Goal: Communication & Community: Answer question/provide support

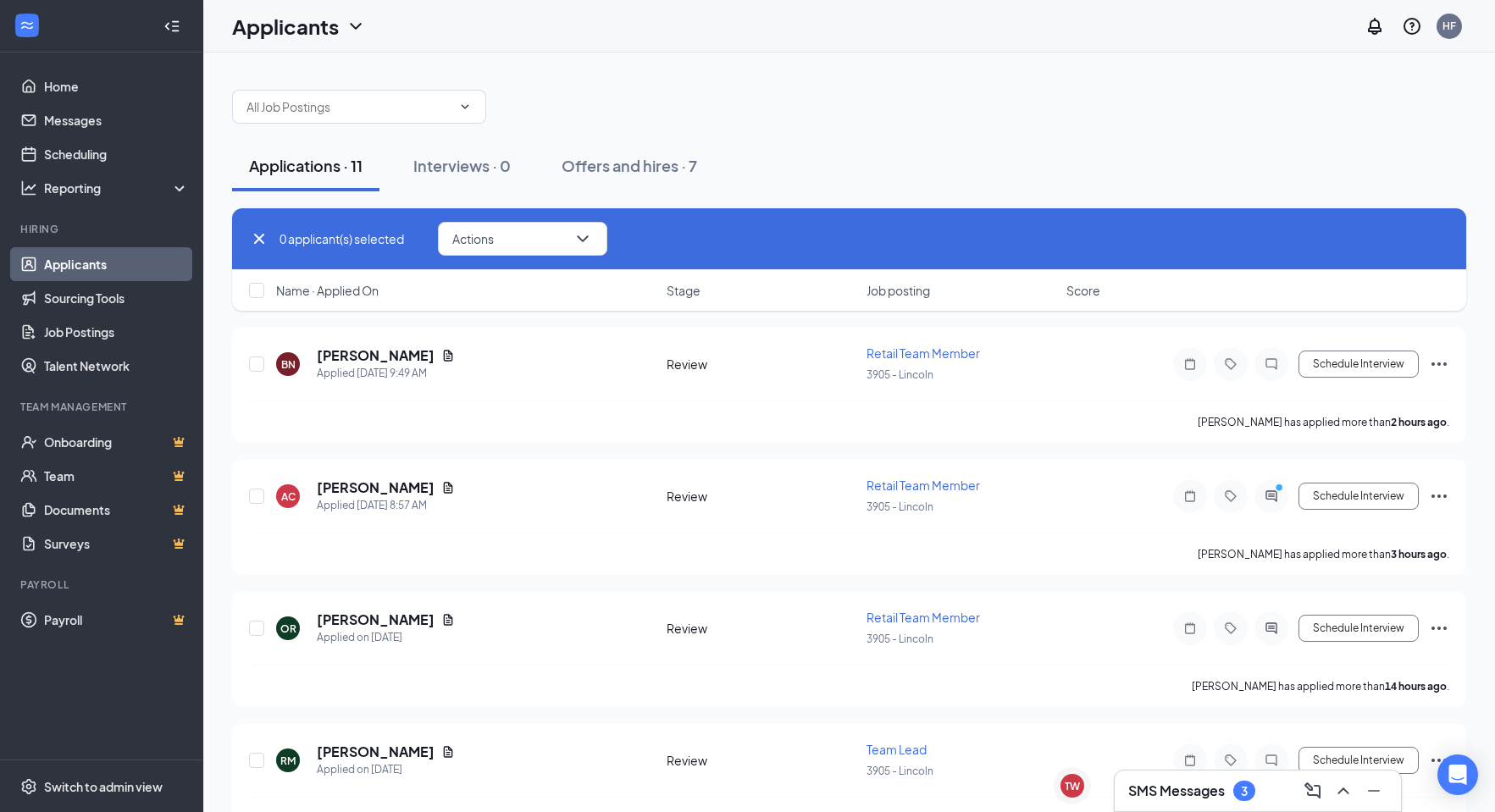
click at [1182, 778] on div "SMS Messages 3" at bounding box center [1258, 790] width 259 height 27
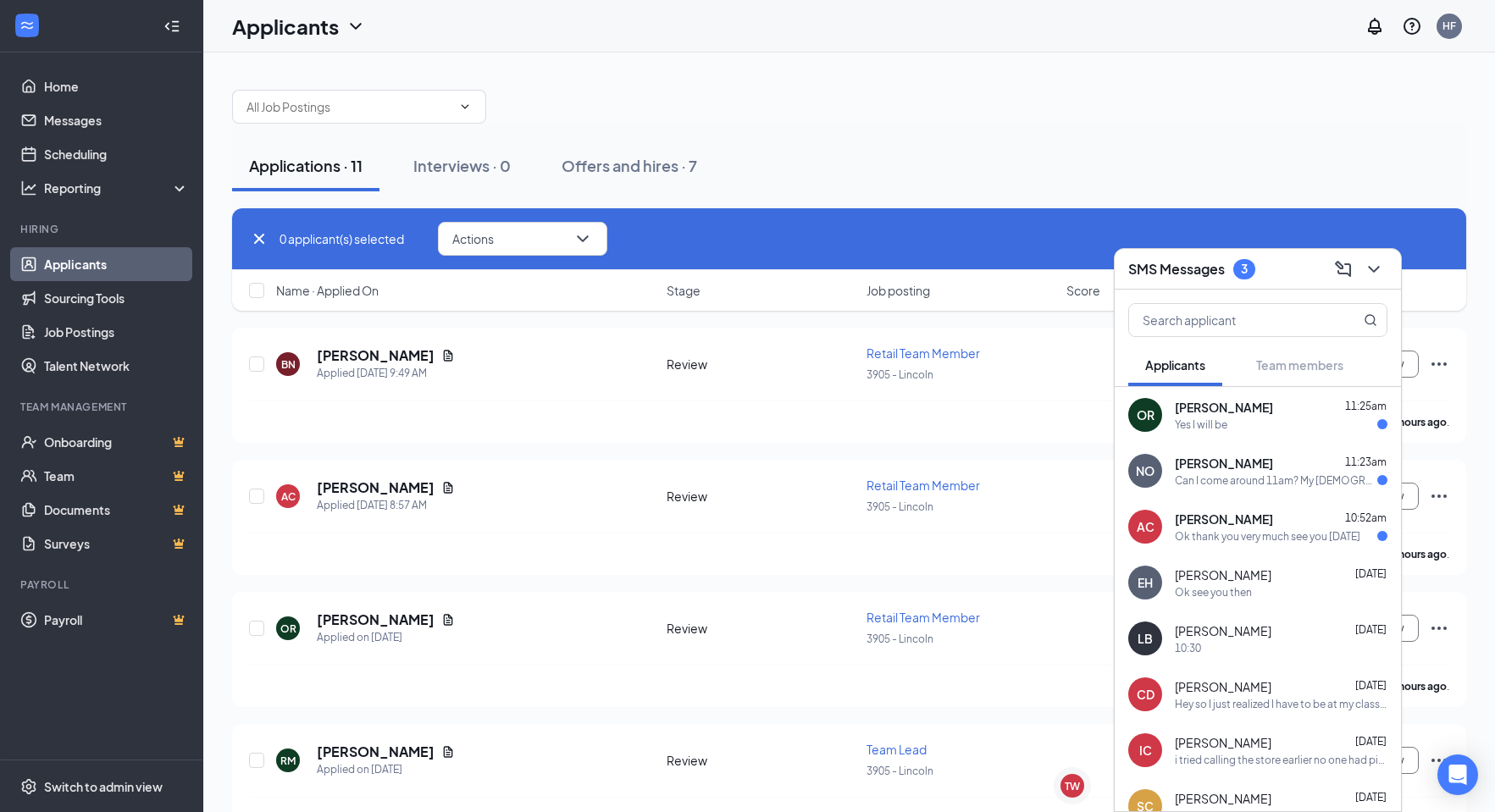
click at [1225, 420] on div "Yes I will be" at bounding box center [1201, 425] width 52 height 15
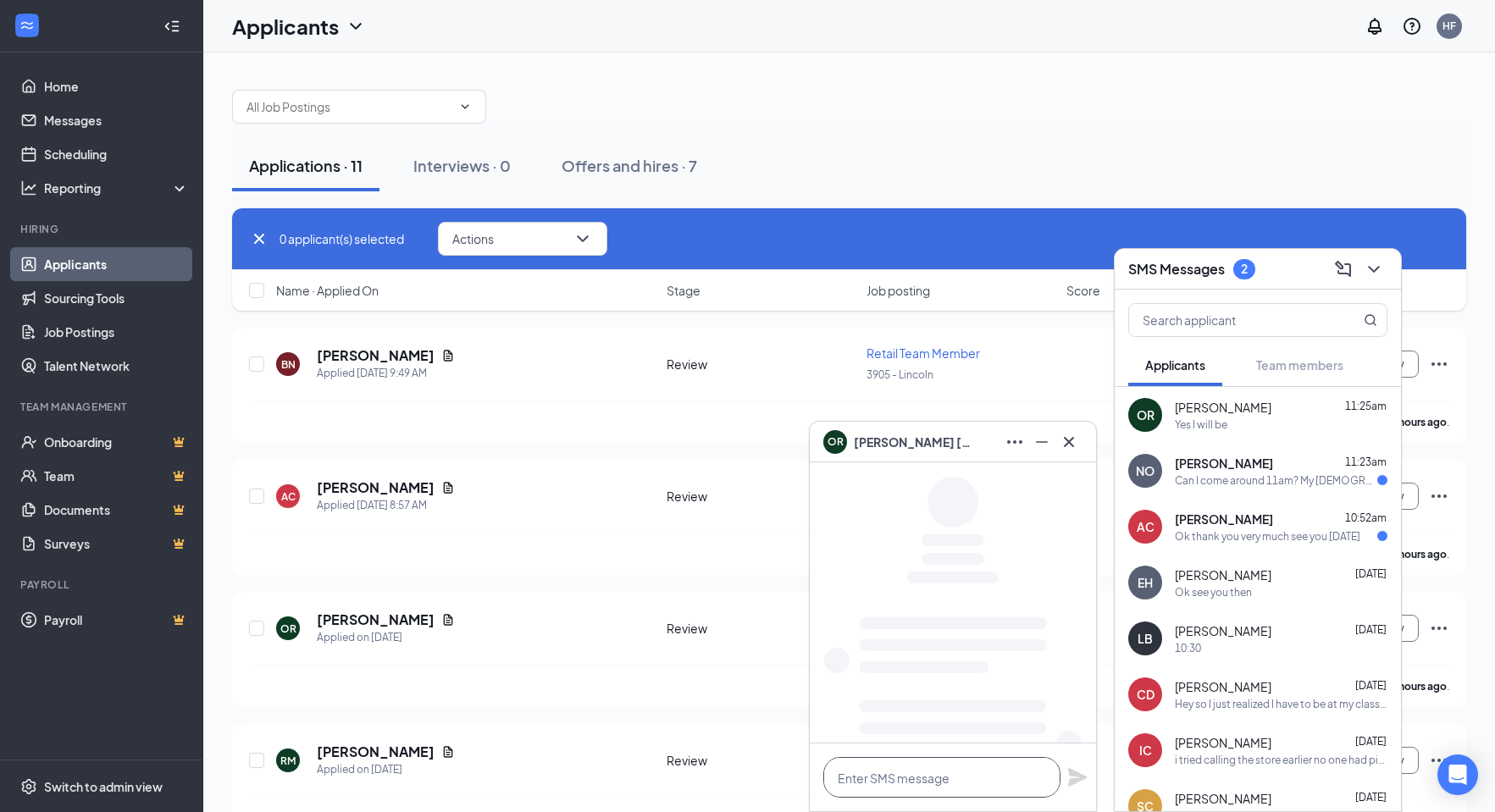
click at [899, 791] on textarea at bounding box center [942, 776] width 237 height 41
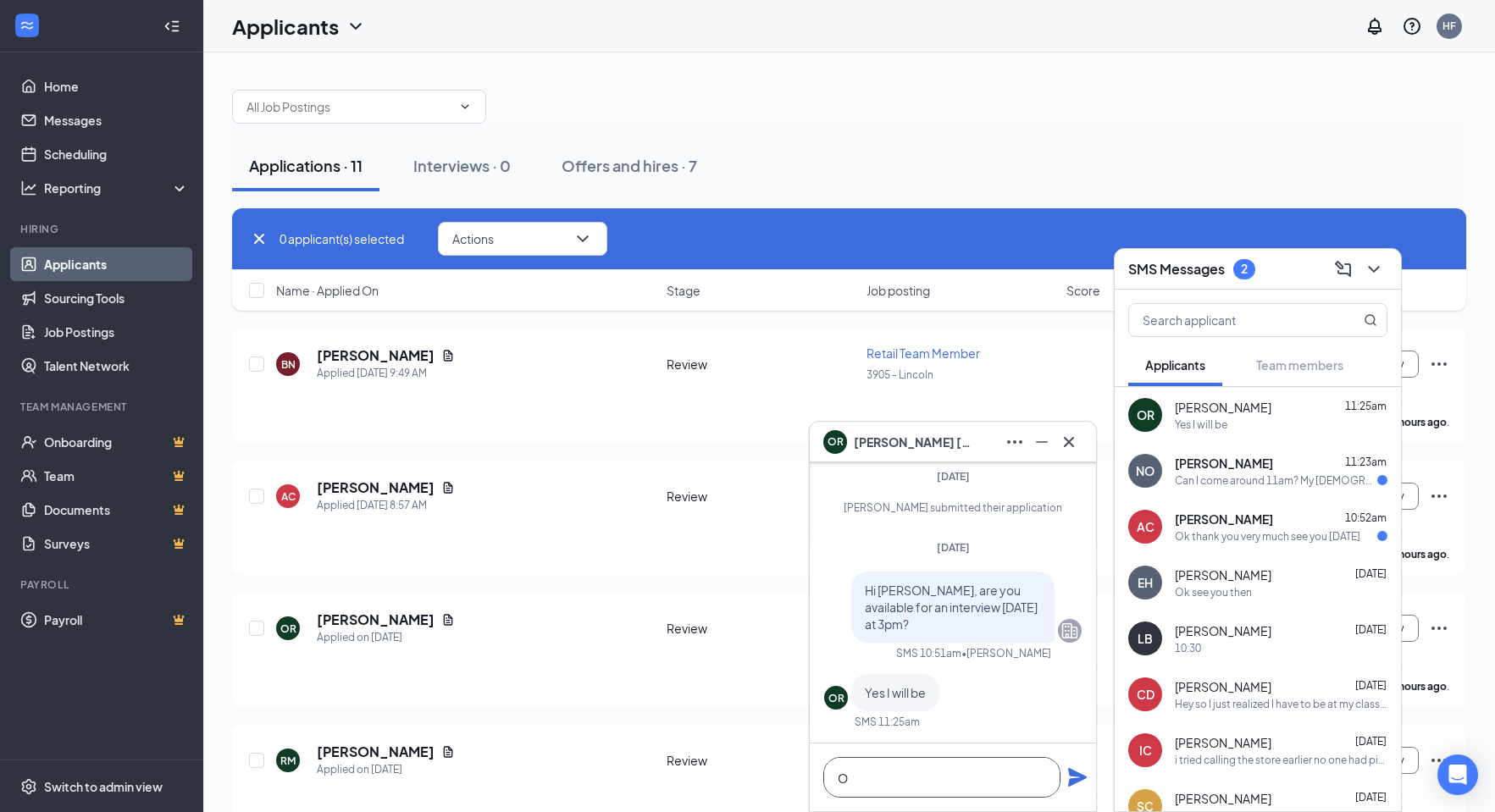
scroll to position [1, 0]
type textarea "Okay we will see you then. Ask for lexi"
click at [1083, 777] on icon "Plane" at bounding box center [1077, 776] width 19 height 19
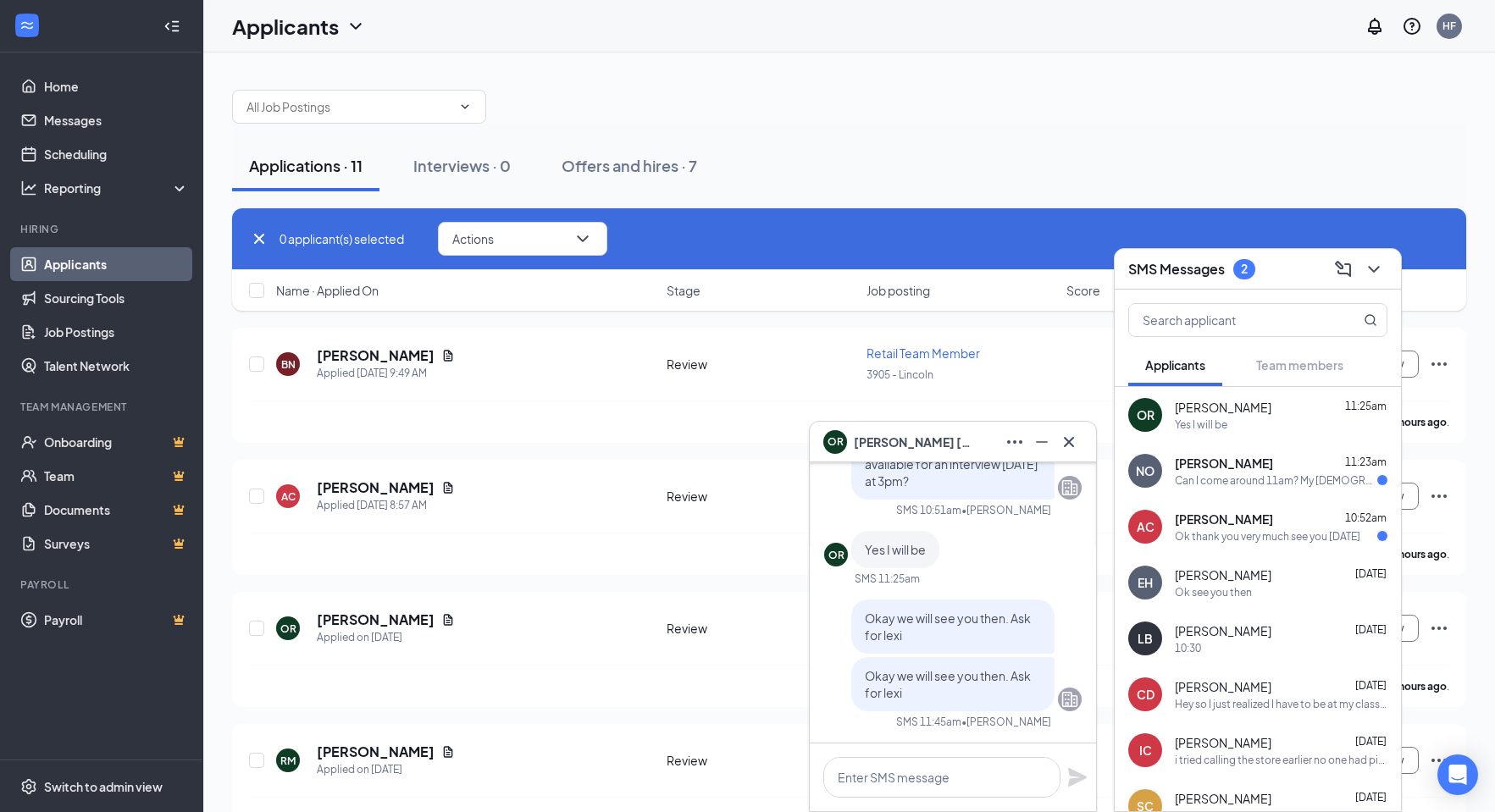
click at [1223, 479] on div "Can I come around 11am? My [DEMOGRAPHIC_DATA] has a dentist appt to have 2 teet…" at bounding box center [1276, 480] width 203 height 15
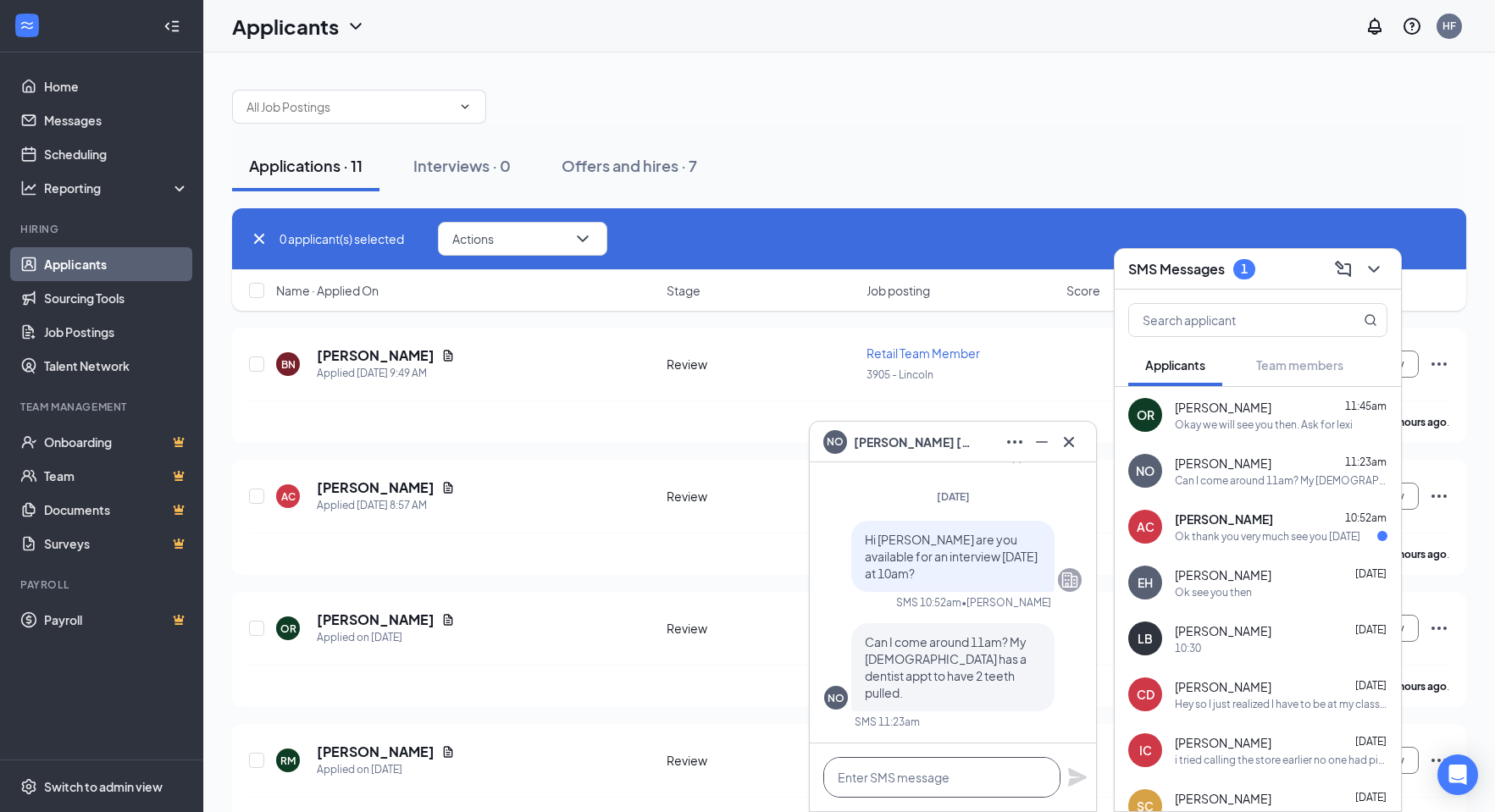
click at [936, 776] on textarea at bounding box center [942, 776] width 237 height 41
type textarea "yes"
click at [1077, 779] on icon "Plane" at bounding box center [1077, 776] width 19 height 19
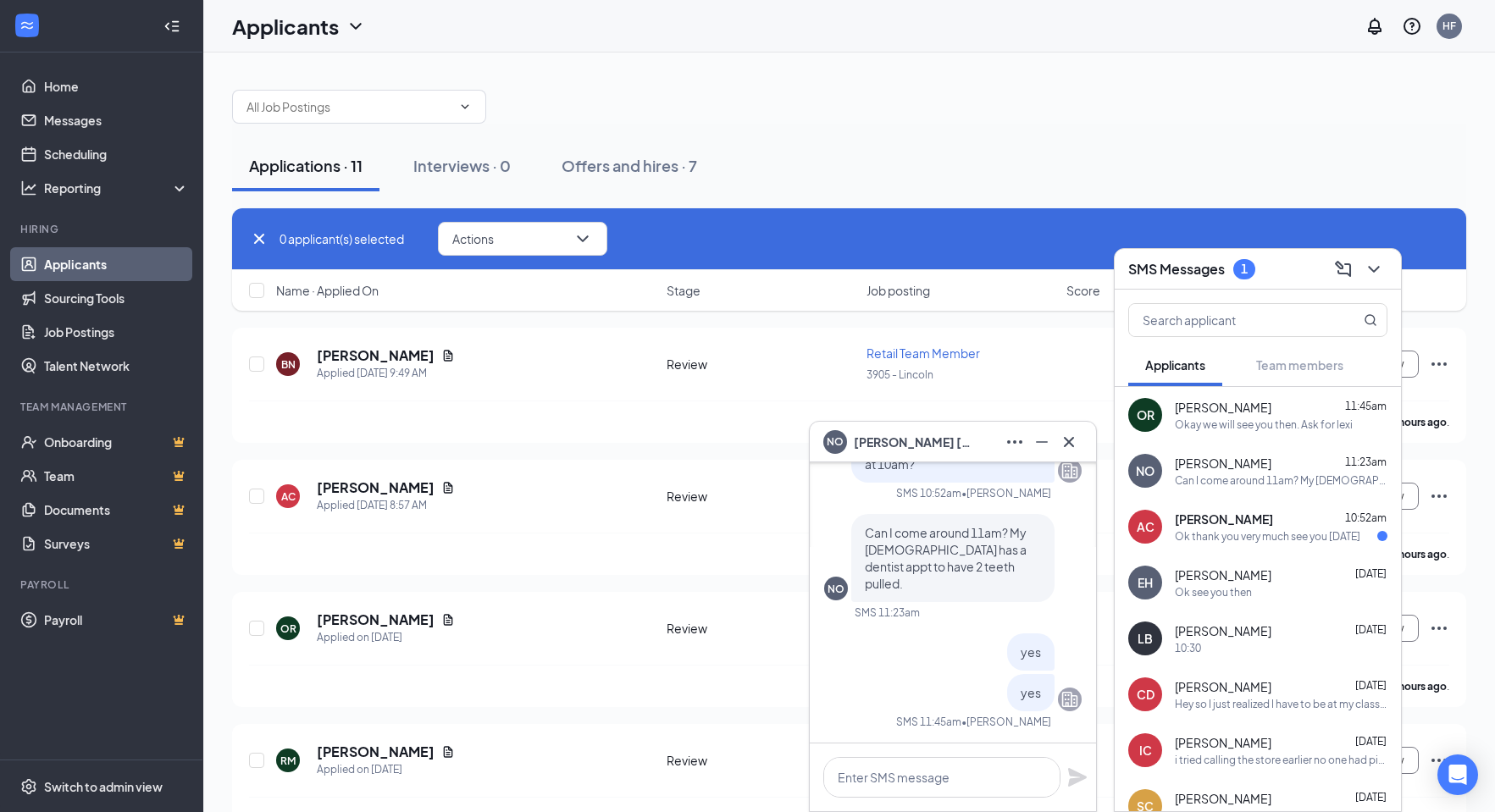
click at [1280, 530] on div "Ok thank you very much see you [DATE]" at bounding box center [1268, 536] width 186 height 15
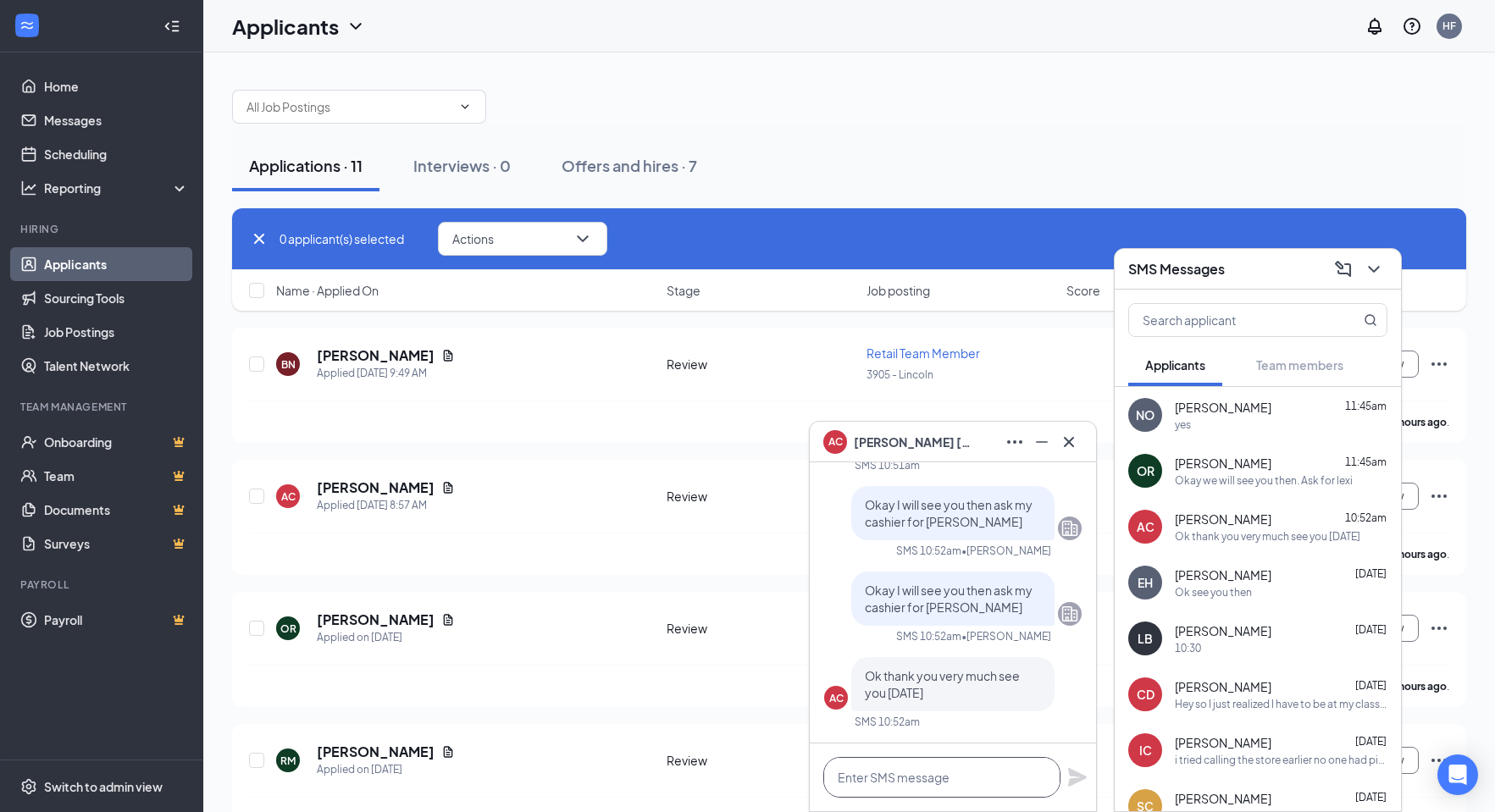
click at [866, 774] on textarea at bounding box center [942, 776] width 237 height 41
click at [1244, 478] on div "Okay we will see you then. Ask for lexi" at bounding box center [1264, 480] width 178 height 15
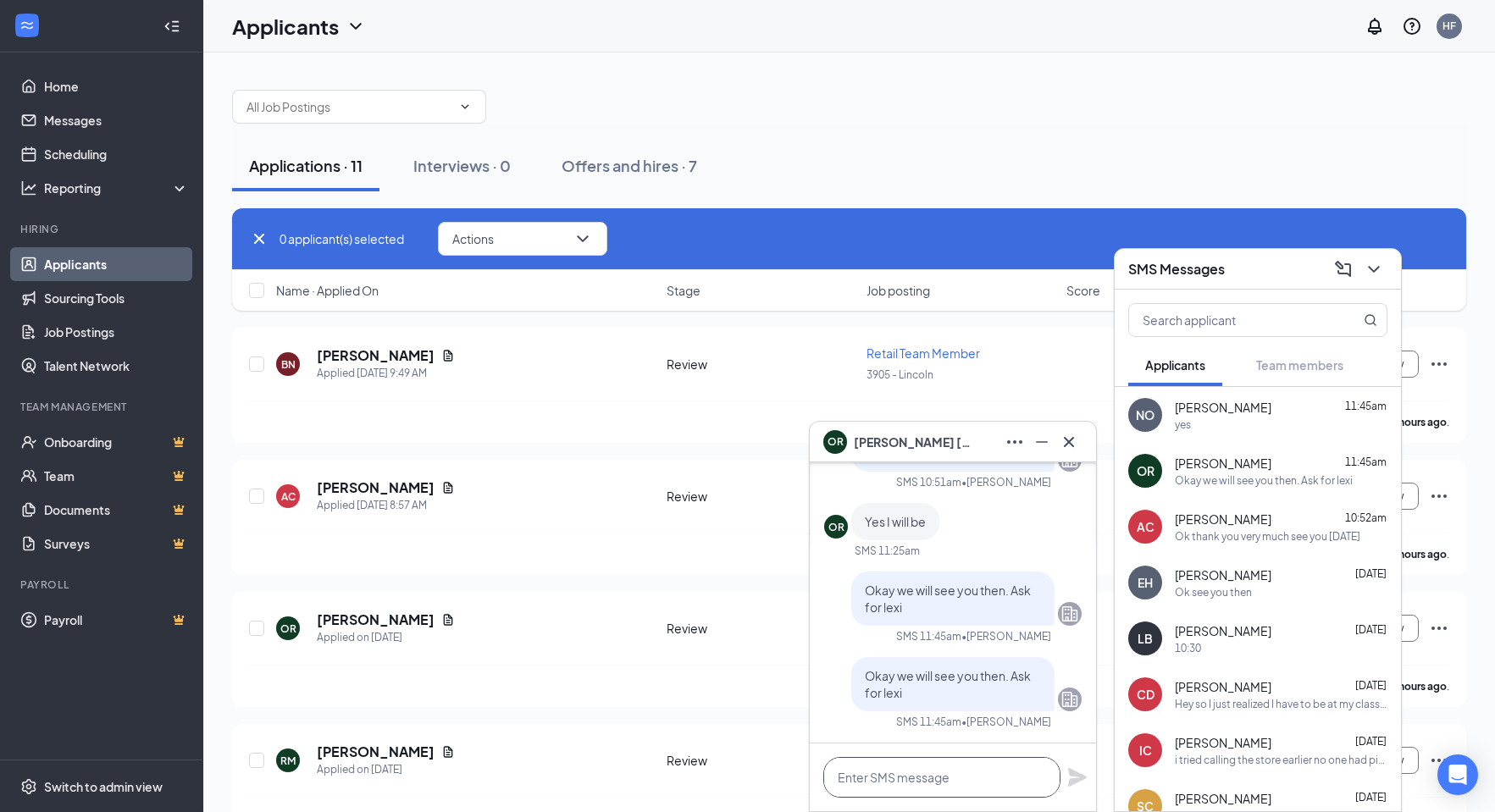
click at [872, 786] on textarea at bounding box center [942, 776] width 237 height 41
click at [1193, 418] on div "yes" at bounding box center [1281, 425] width 212 height 15
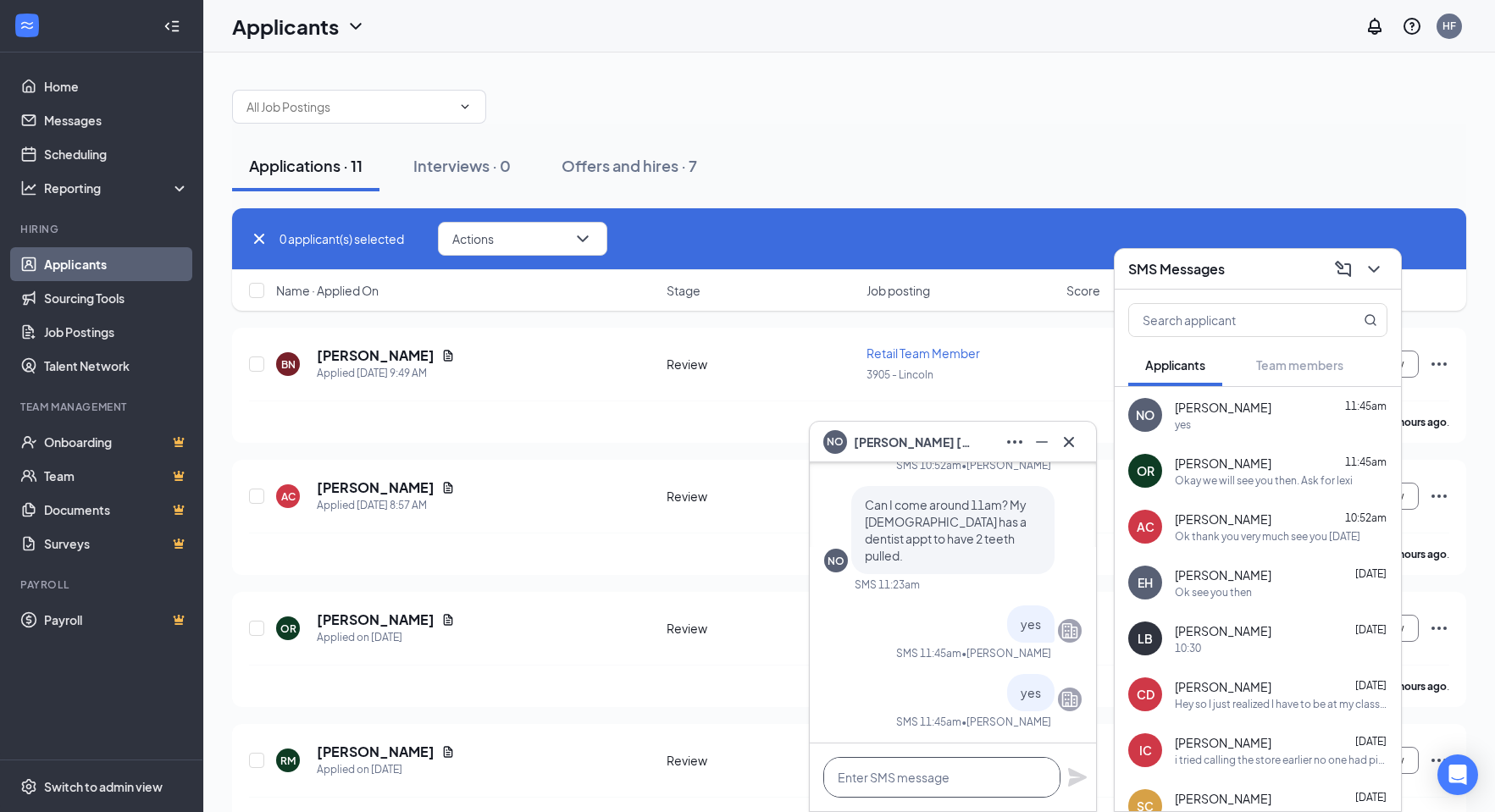
click at [886, 759] on textarea at bounding box center [942, 776] width 237 height 41
type textarea "Ask my cashier for lexi"
click at [1075, 779] on icon "Plane" at bounding box center [1077, 776] width 19 height 19
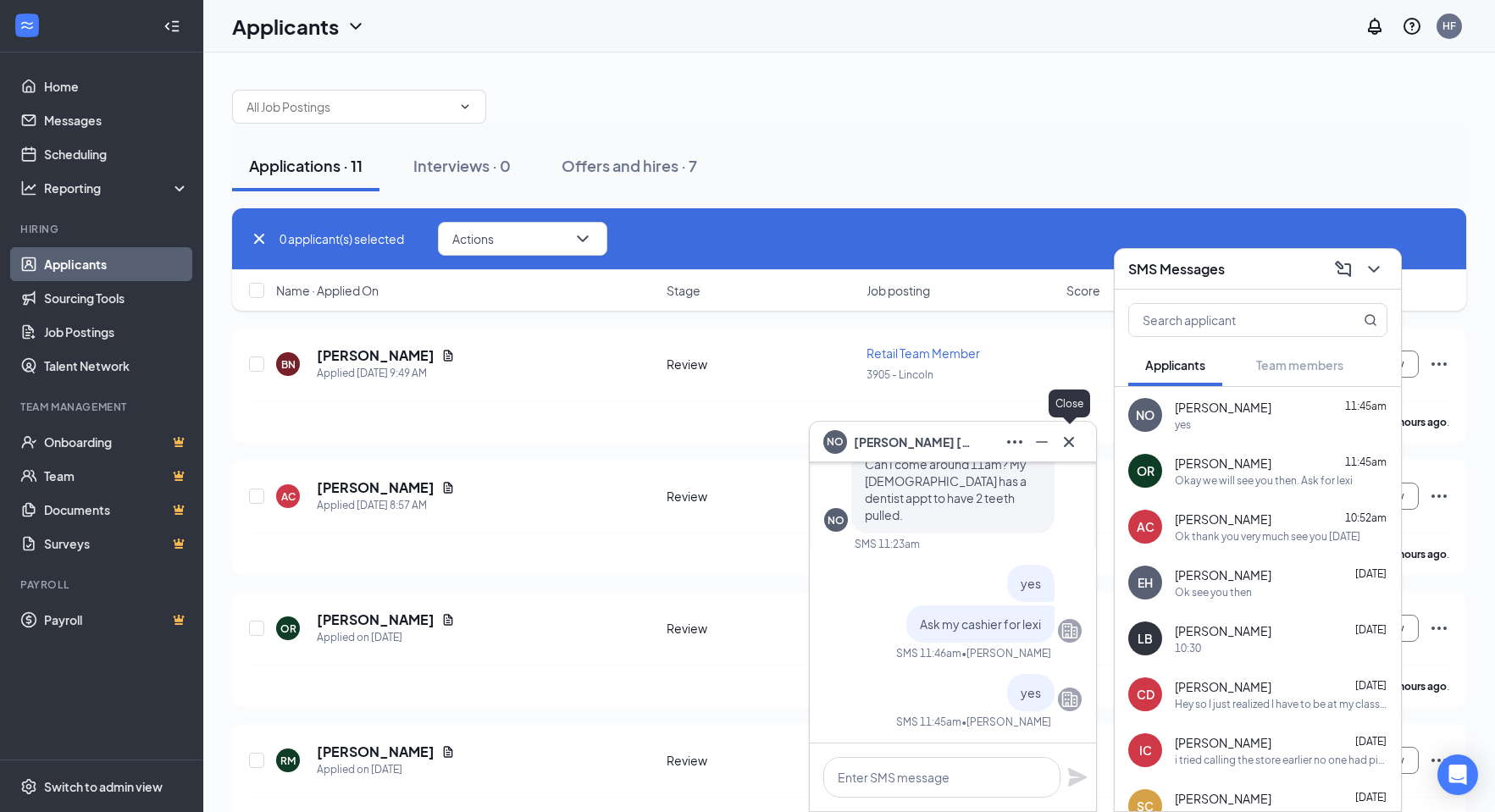
click at [1059, 442] on icon "Cross" at bounding box center [1068, 442] width 21 height 21
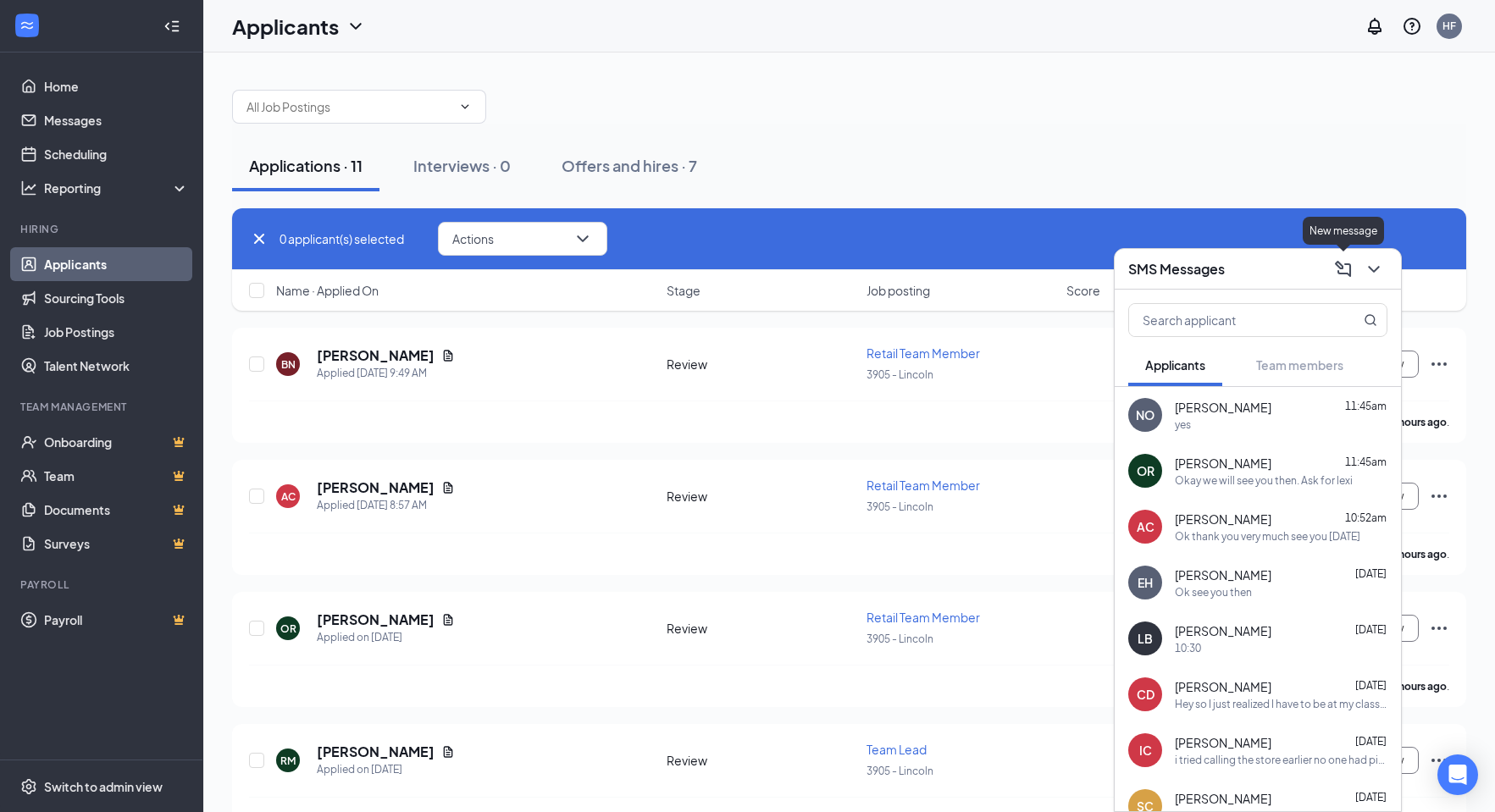
click at [1373, 264] on icon "ChevronDown" at bounding box center [1373, 269] width 21 height 21
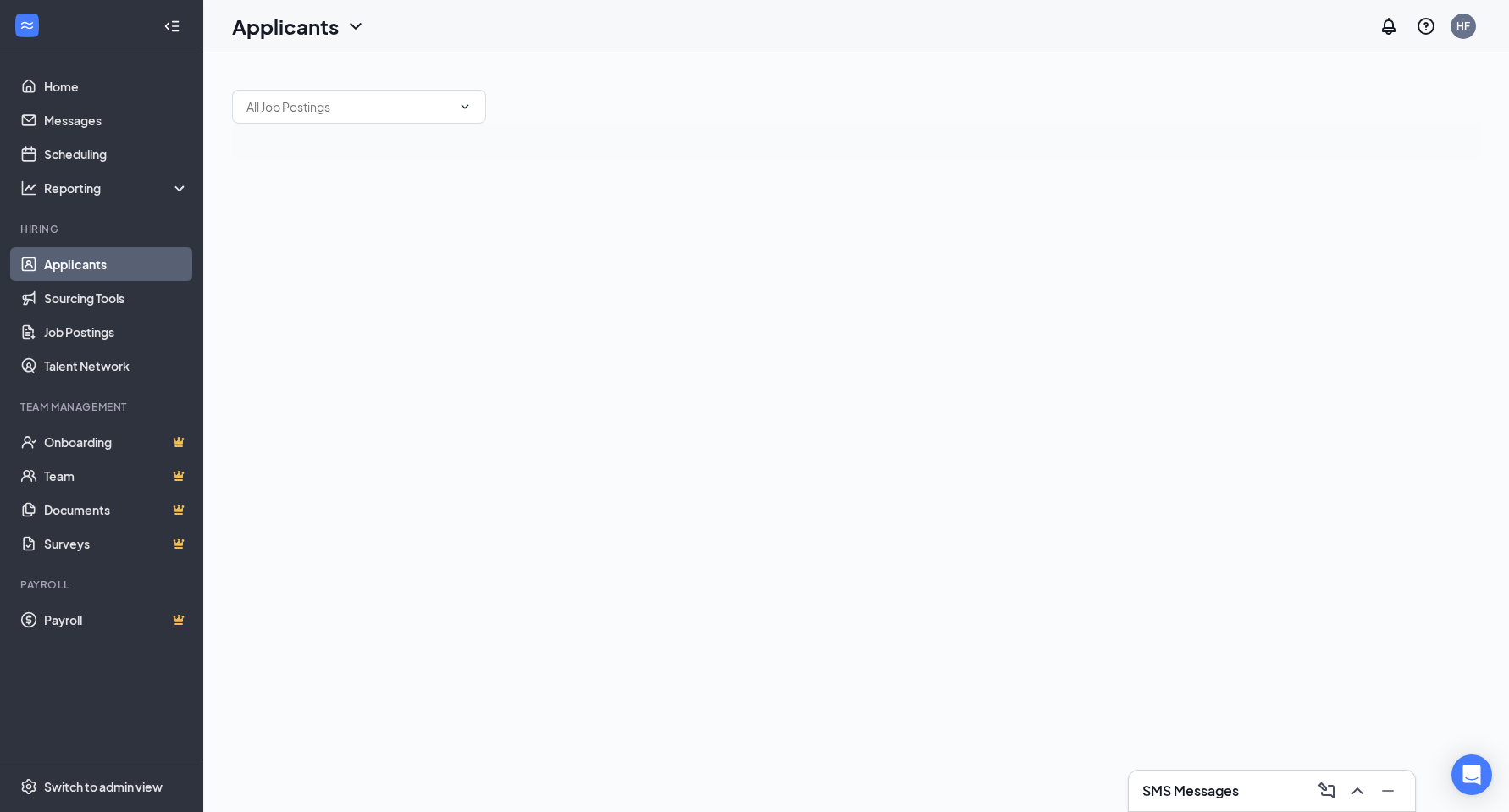
click at [1147, 785] on h3 "SMS Messages" at bounding box center [1191, 790] width 97 height 19
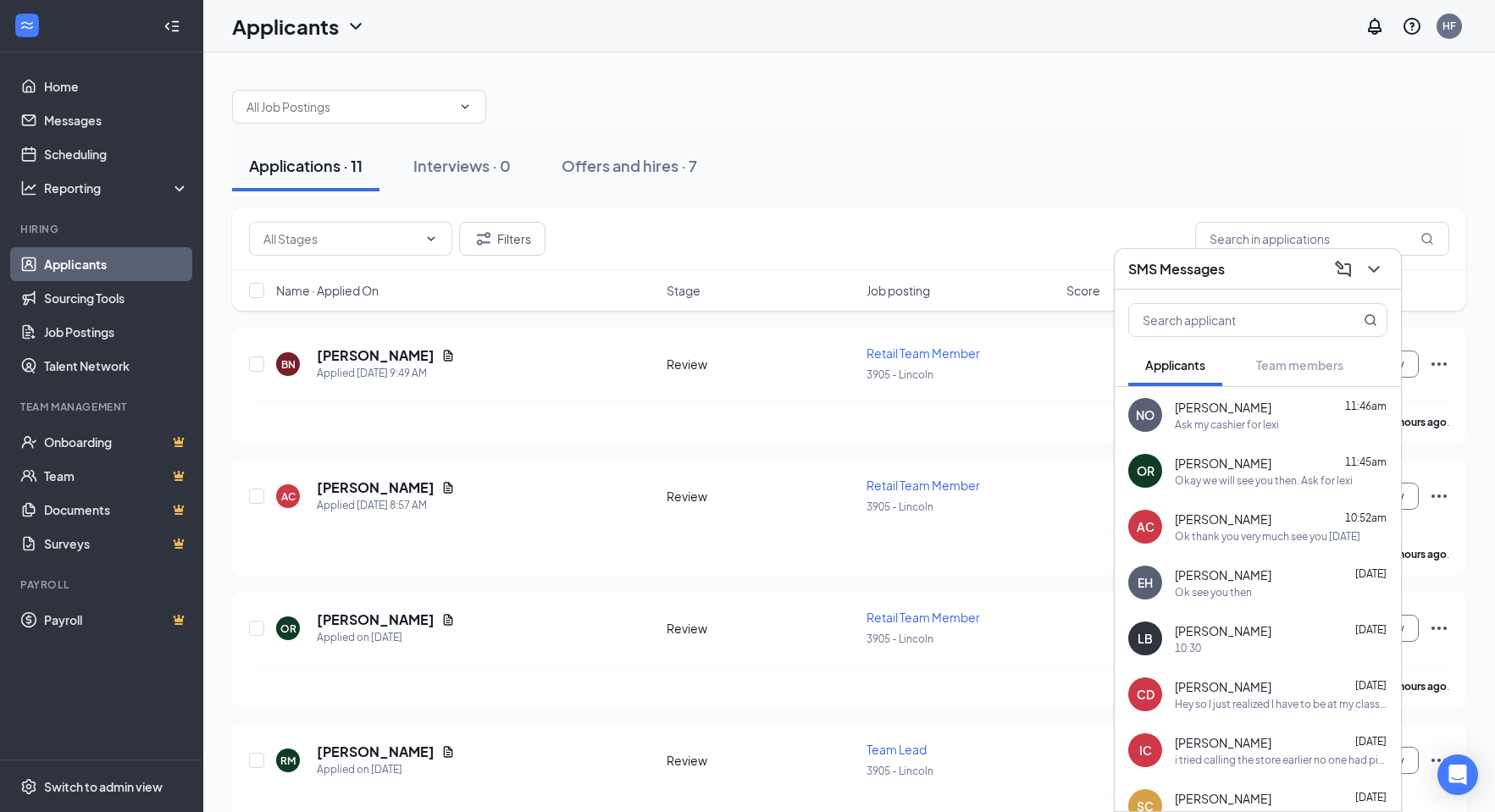
click at [1233, 602] on div "EH Elizabeth Hyman Sep 15 Ok see you then" at bounding box center [1258, 582] width 287 height 56
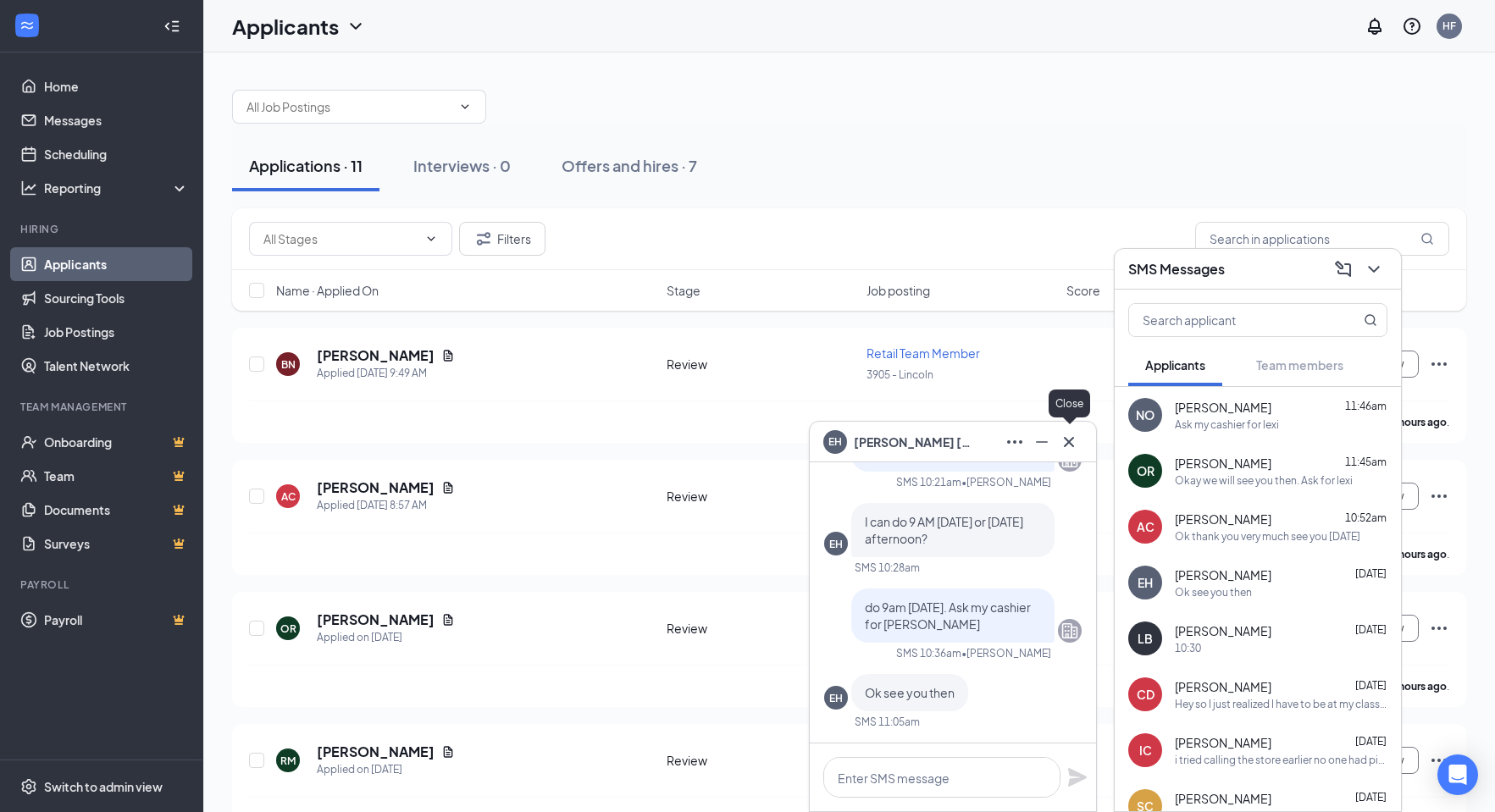
click at [1073, 442] on icon "Cross" at bounding box center [1068, 442] width 21 height 21
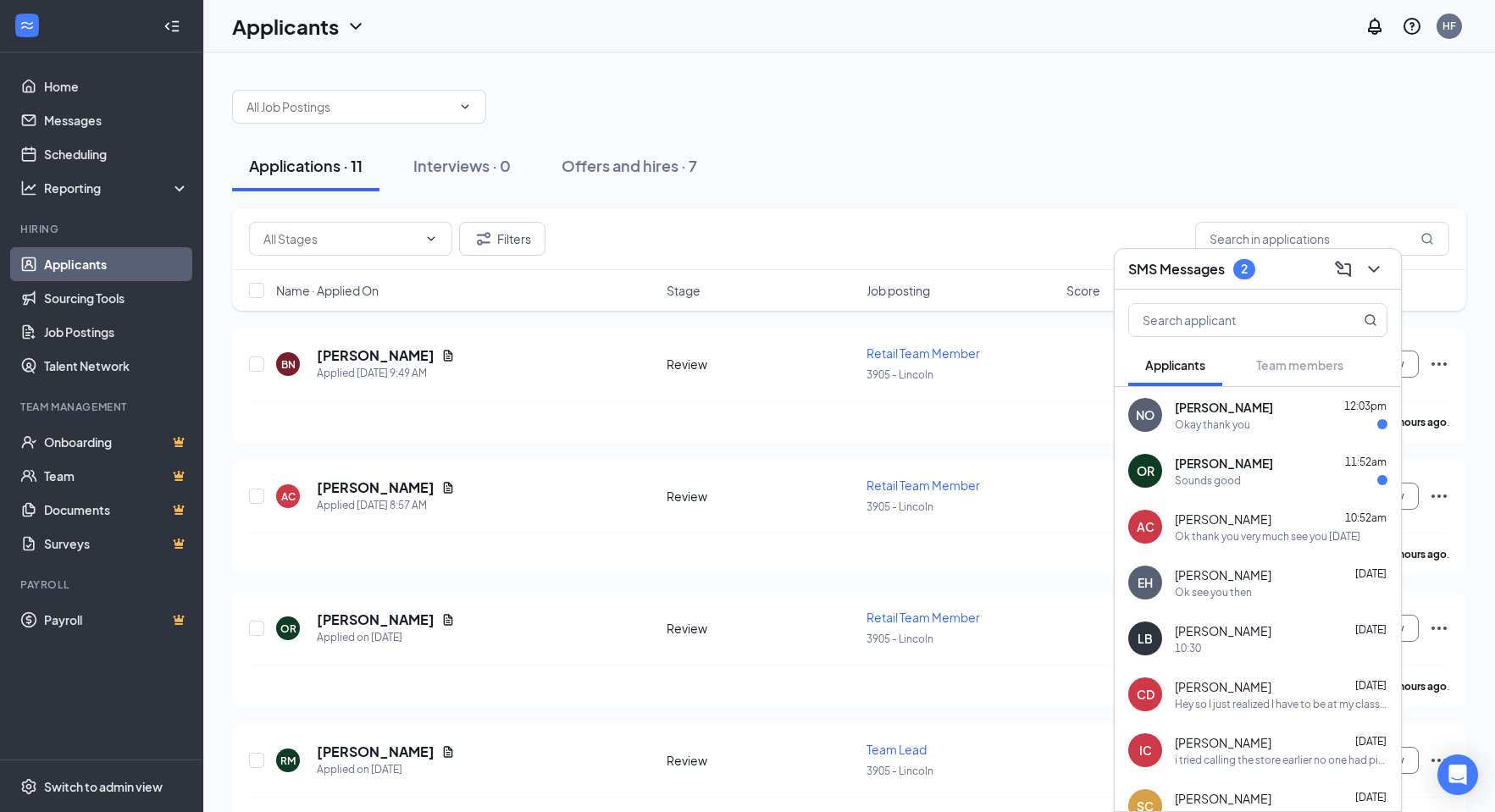
drag, startPoint x: 1241, startPoint y: 473, endPoint x: 1253, endPoint y: 453, distance: 23.3
click at [1241, 473] on div "Sounds good" at bounding box center [1281, 480] width 212 height 15
drag, startPoint x: 1241, startPoint y: 408, endPoint x: 1244, endPoint y: 420, distance: 12.4
click at [1241, 409] on span "[PERSON_NAME]" at bounding box center [1223, 407] width 98 height 17
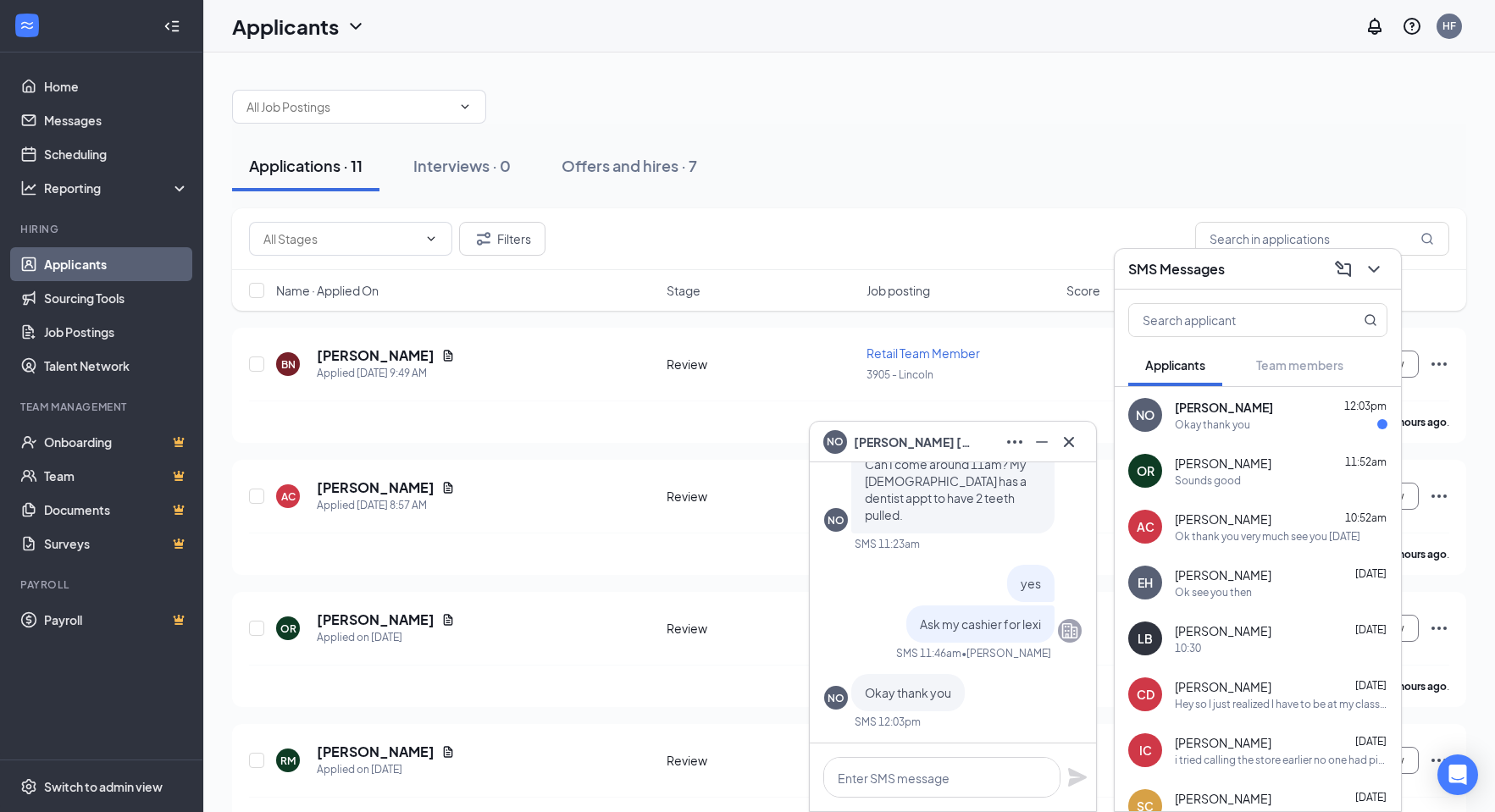
click at [1271, 435] on div "NO Noah Ouellette 12:03pm Okay thank you" at bounding box center [1258, 415] width 287 height 56
